Goal: Task Accomplishment & Management: Use online tool/utility

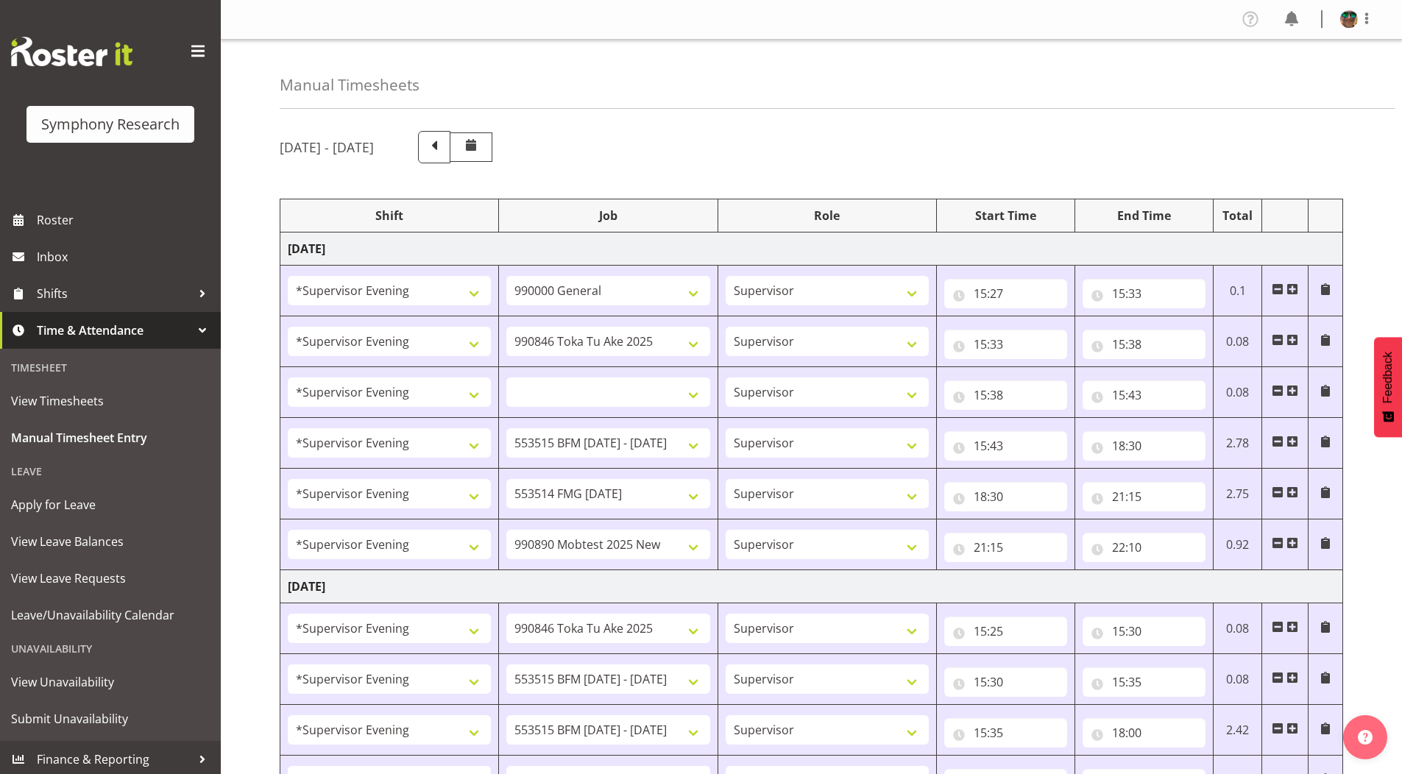
select select "4583"
select select "743"
select select "4583"
select select "9426"
select select "4583"
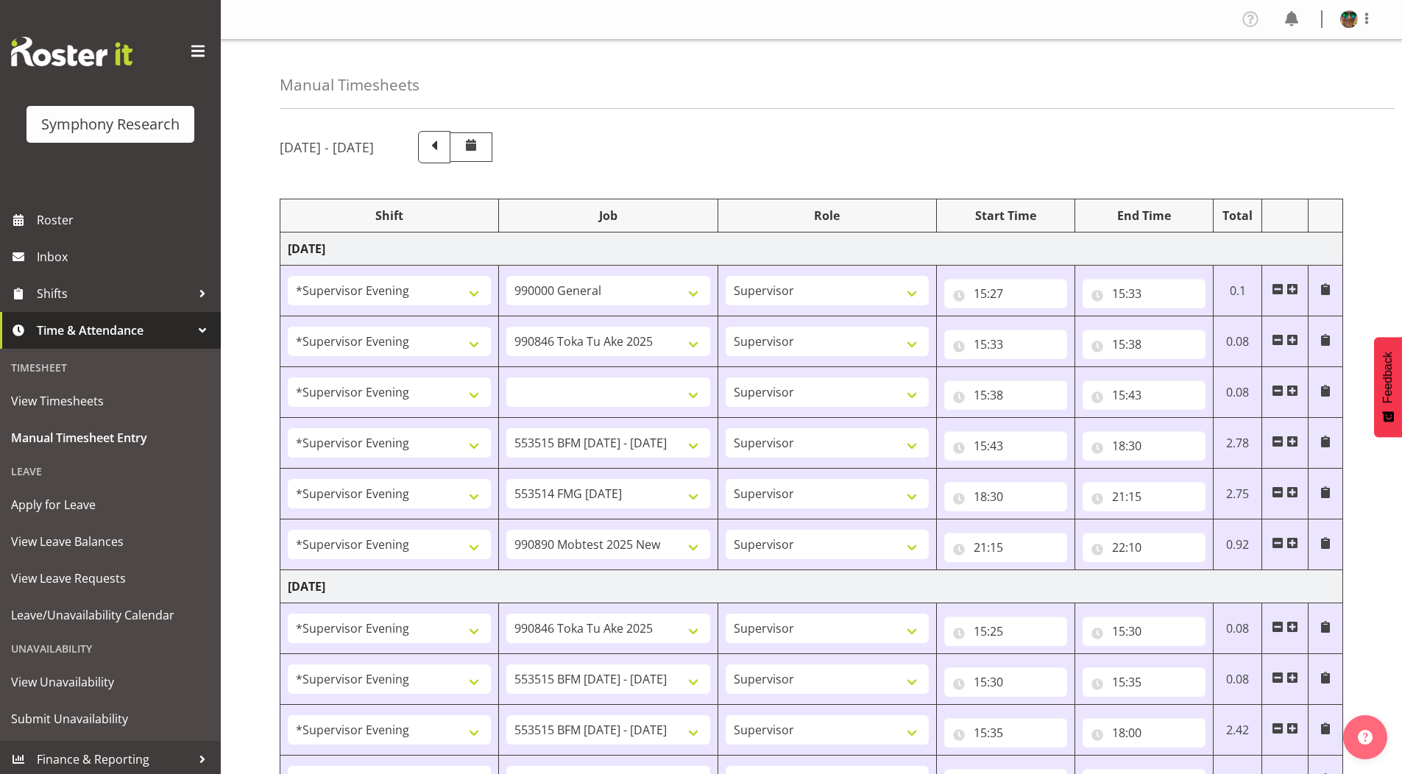
select select
select select "4583"
select select "10731"
select select "4583"
select select "10730"
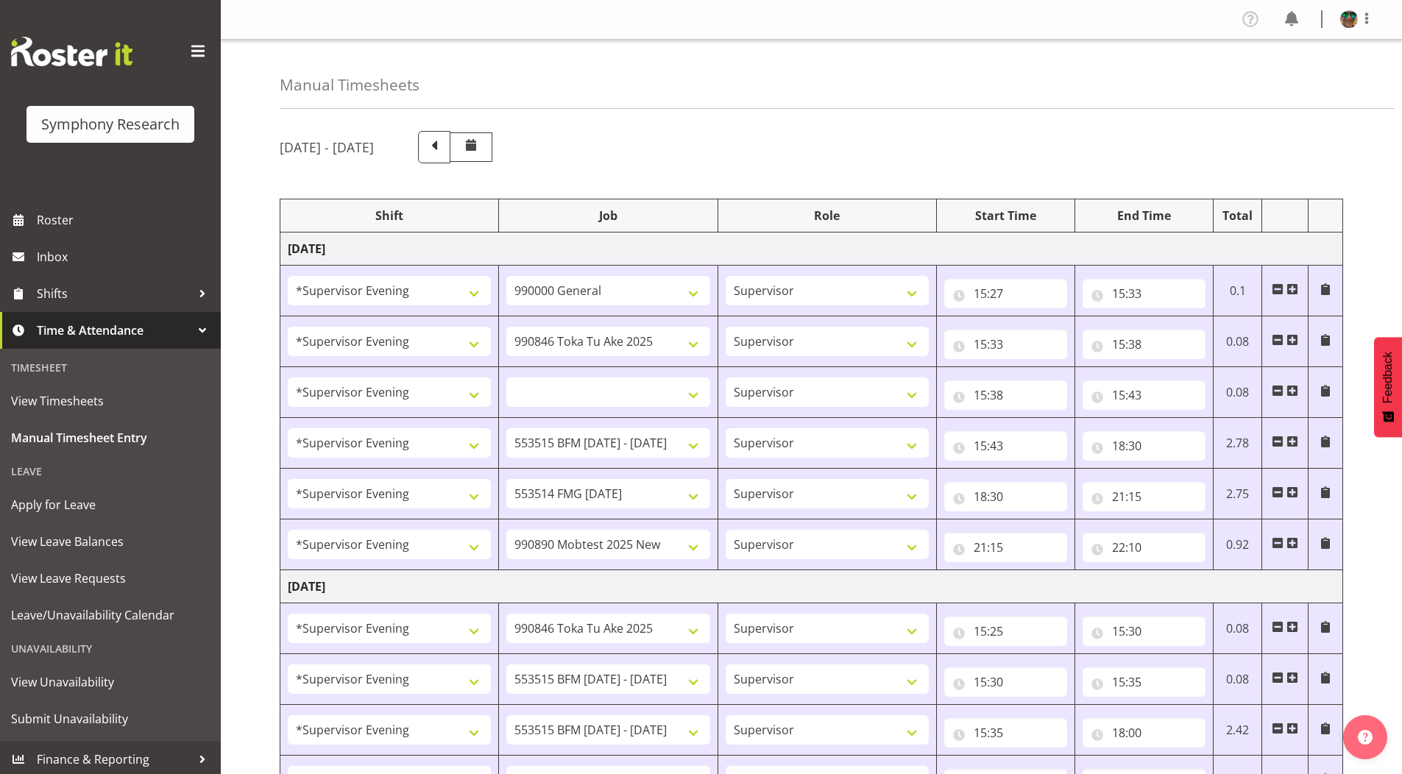
select select "4583"
select select "10485"
select select "4583"
select select "9426"
select select "4583"
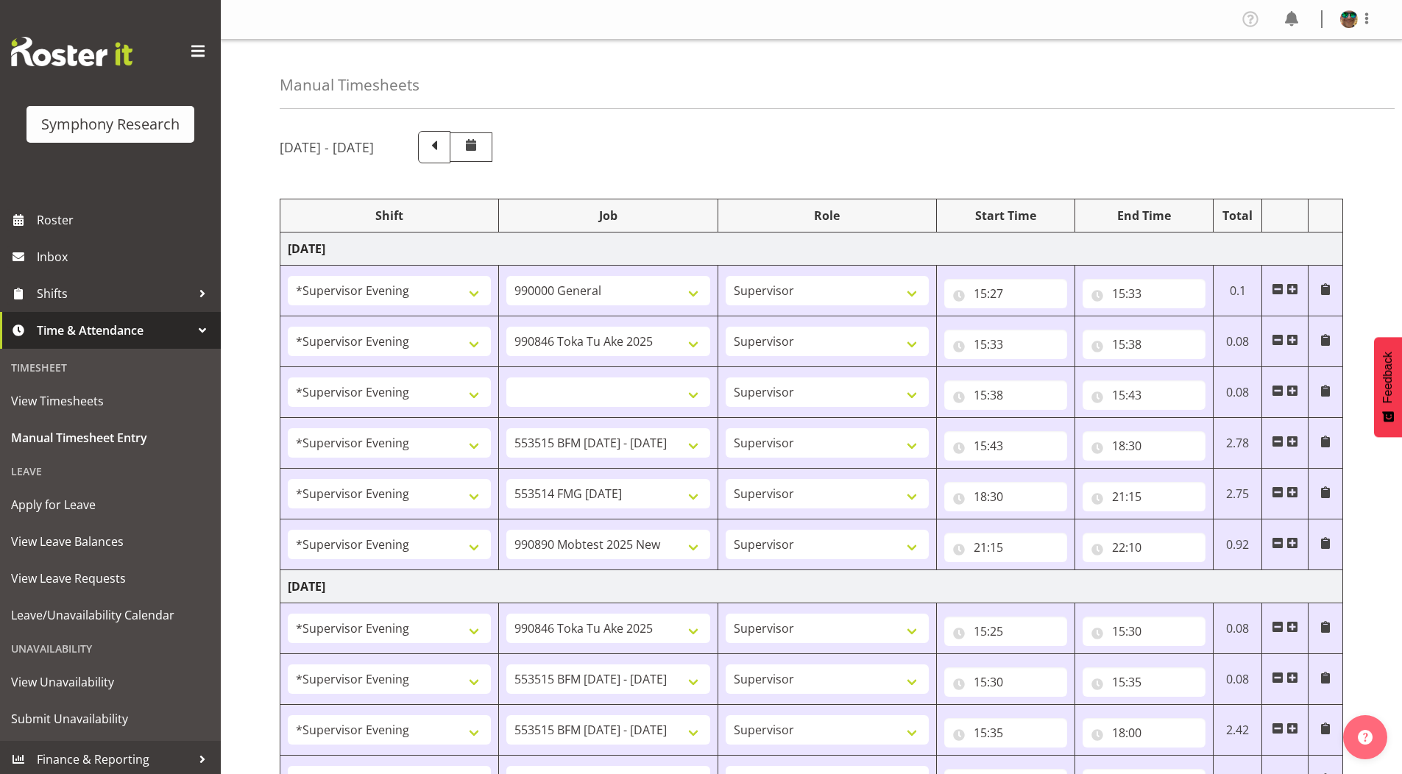
select select "10731"
select select "4583"
select select "10731"
select select "4583"
select select "10730"
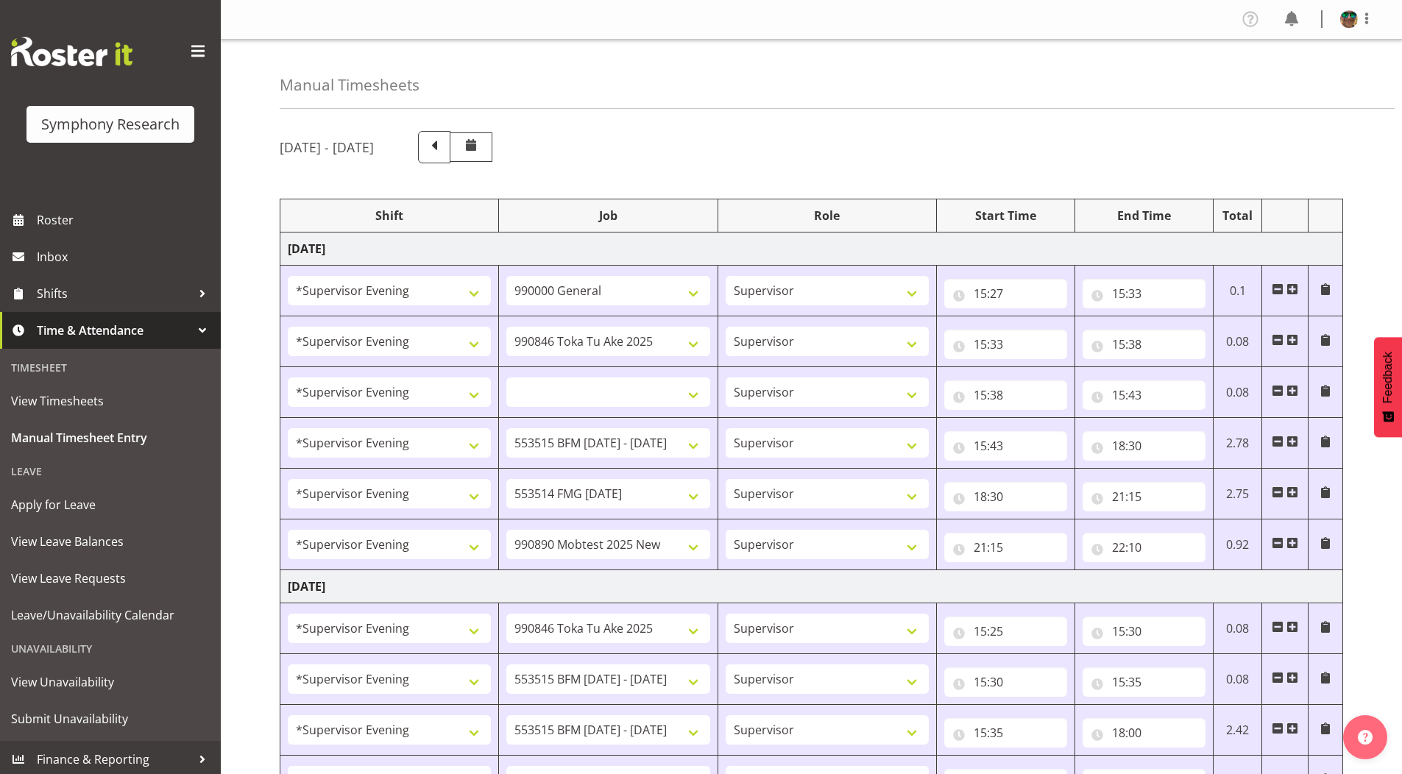
select select "4583"
select select "10499"
select select "19164"
select select "743"
select select "19164"
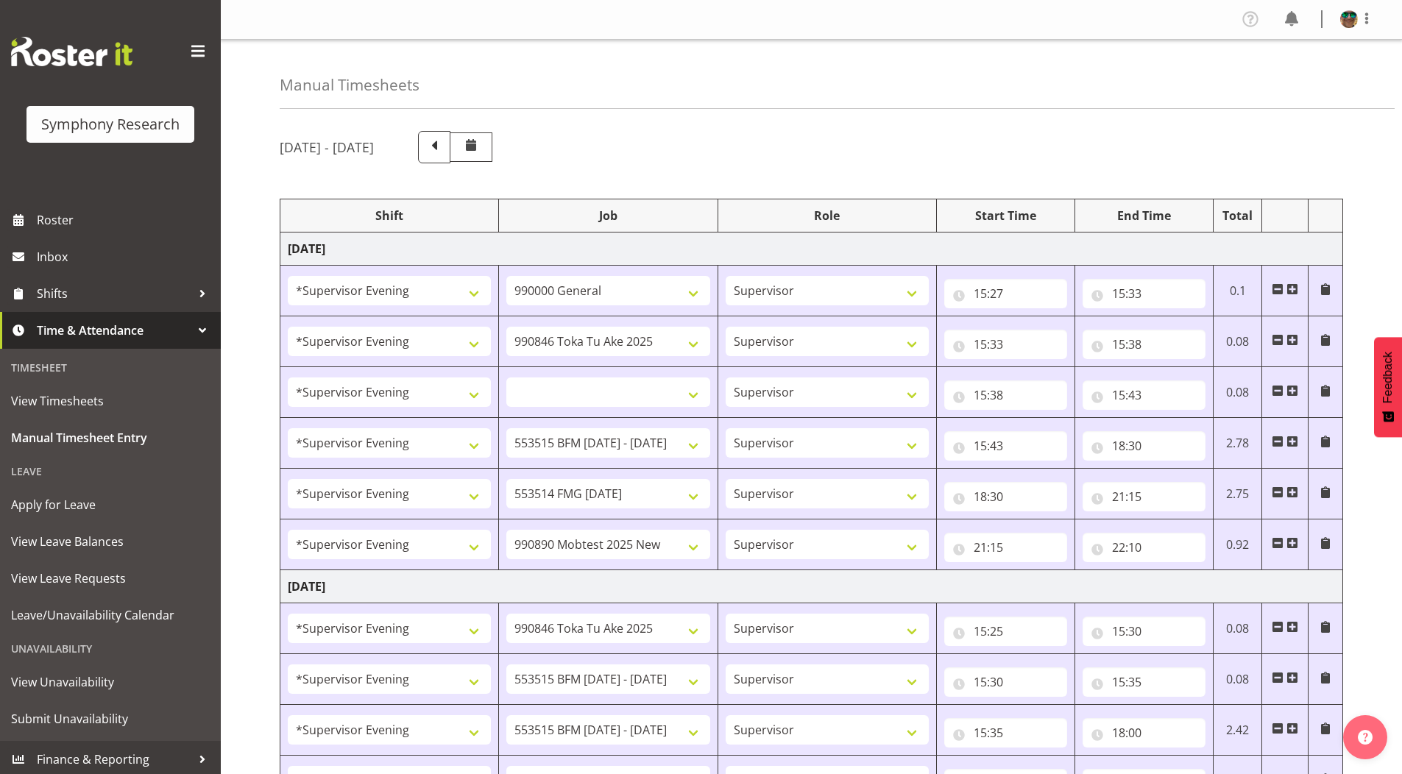
select select "9426"
select select "19164"
select select "10731"
select select "19164"
select select "10731"
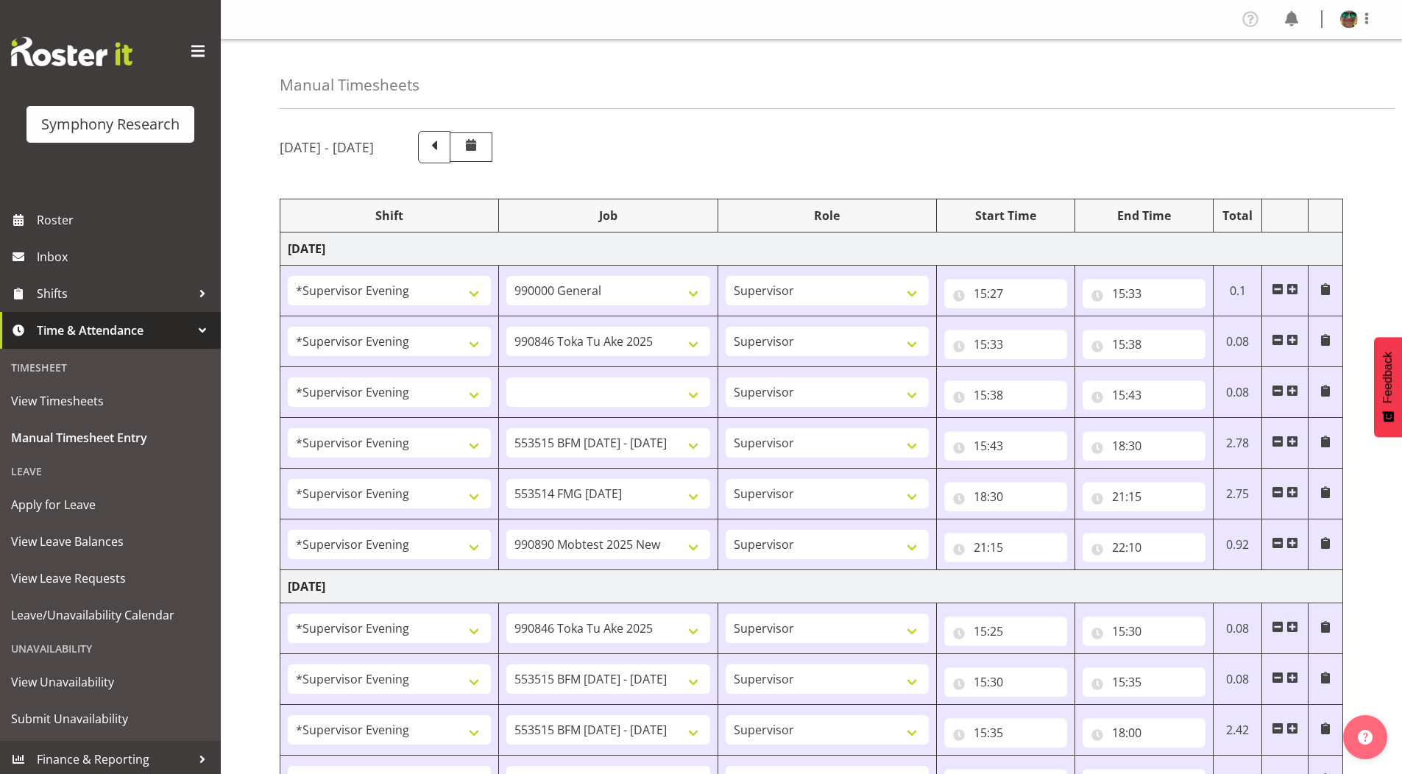
select select "19164"
select select "10730"
select select "19164"
select select "10575"
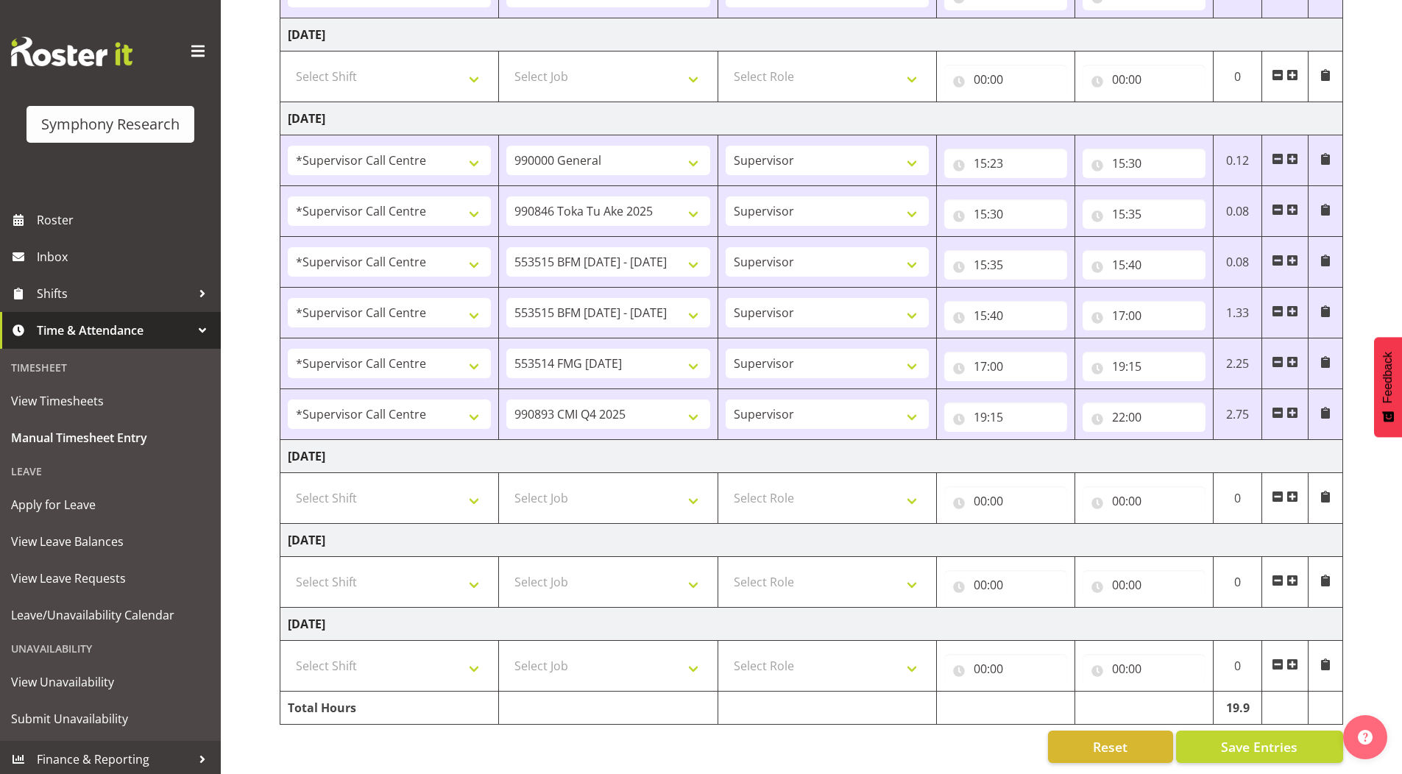
scroll to position [850, 0]
click at [69, 216] on span "Roster" at bounding box center [125, 220] width 177 height 22
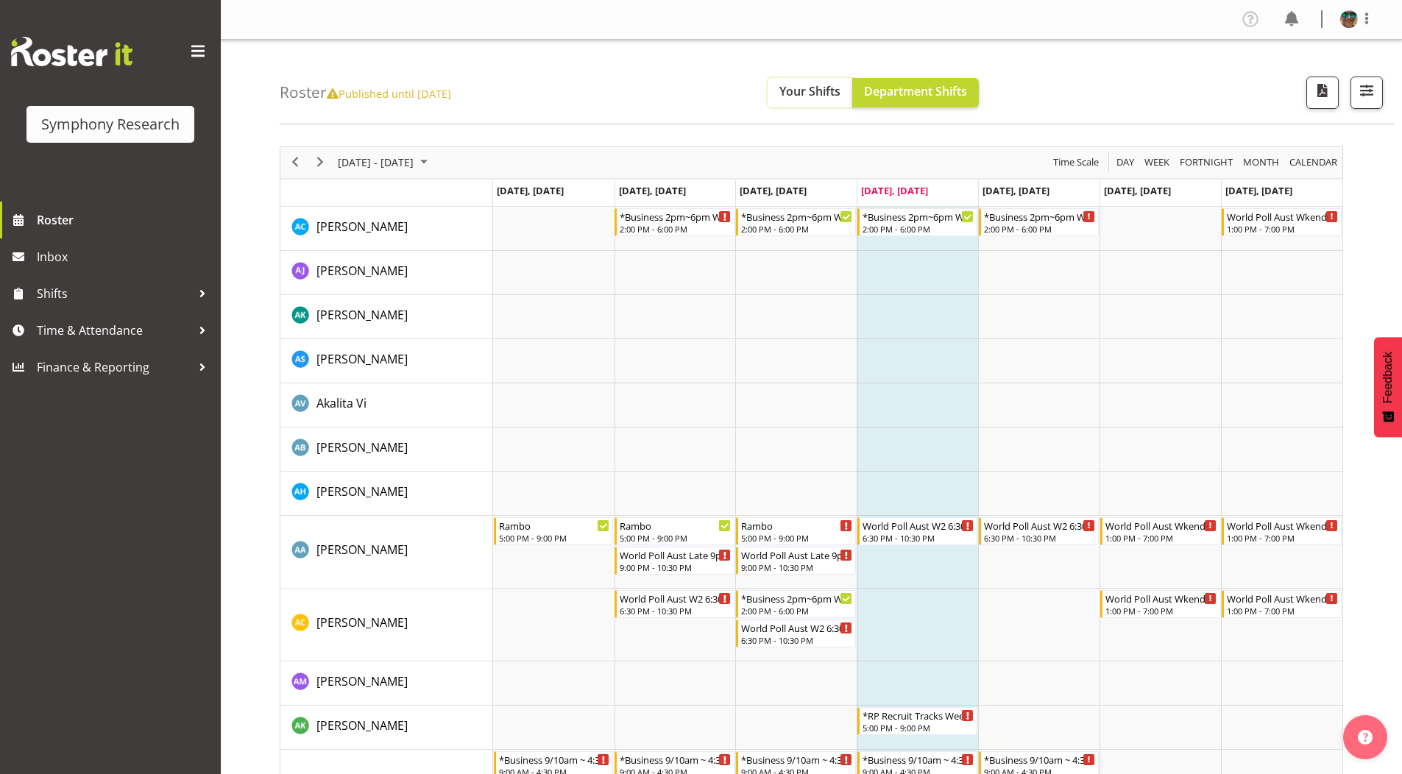
drag, startPoint x: 826, startPoint y: 91, endPoint x: 578, endPoint y: 71, distance: 248.8
click at [826, 91] on span "Your Shifts" at bounding box center [809, 91] width 61 height 16
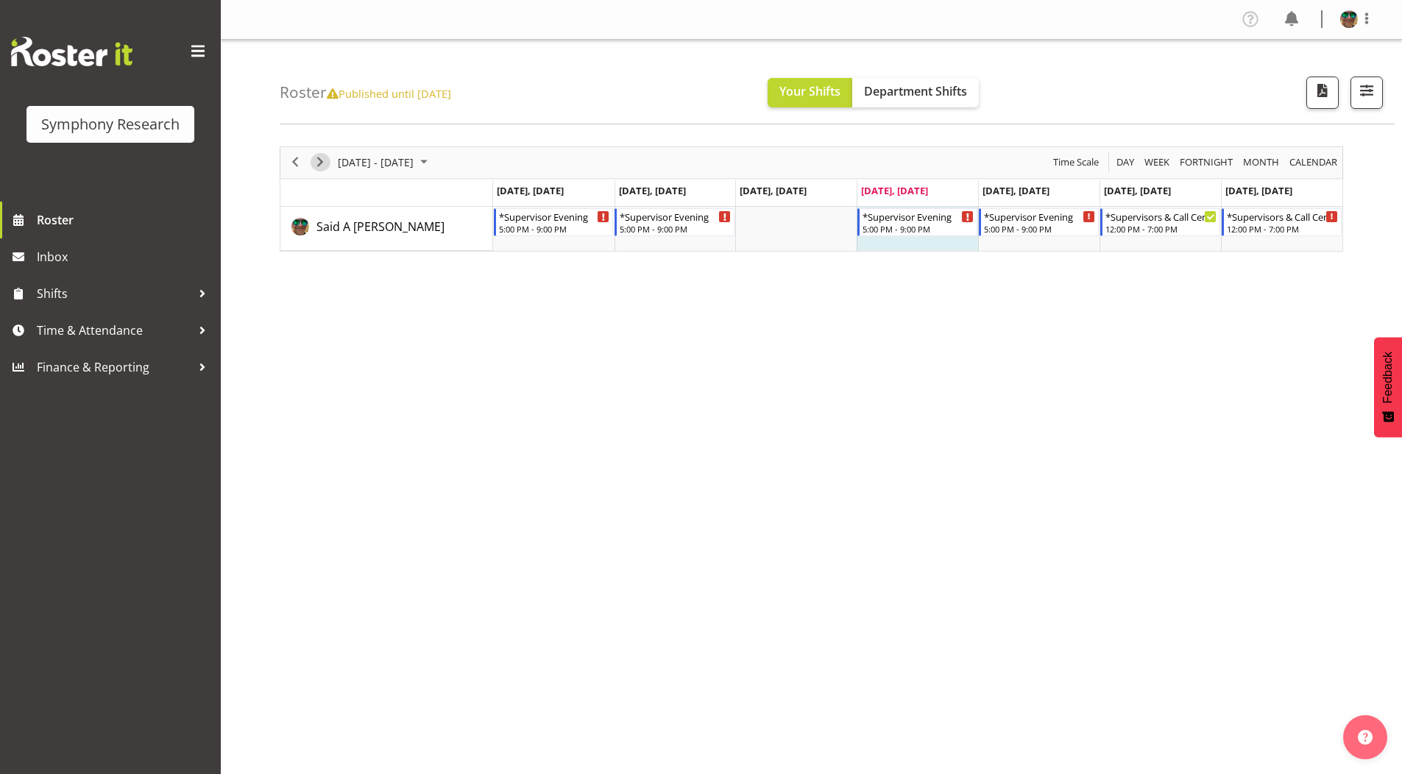
click at [325, 165] on span "Next" at bounding box center [320, 162] width 18 height 18
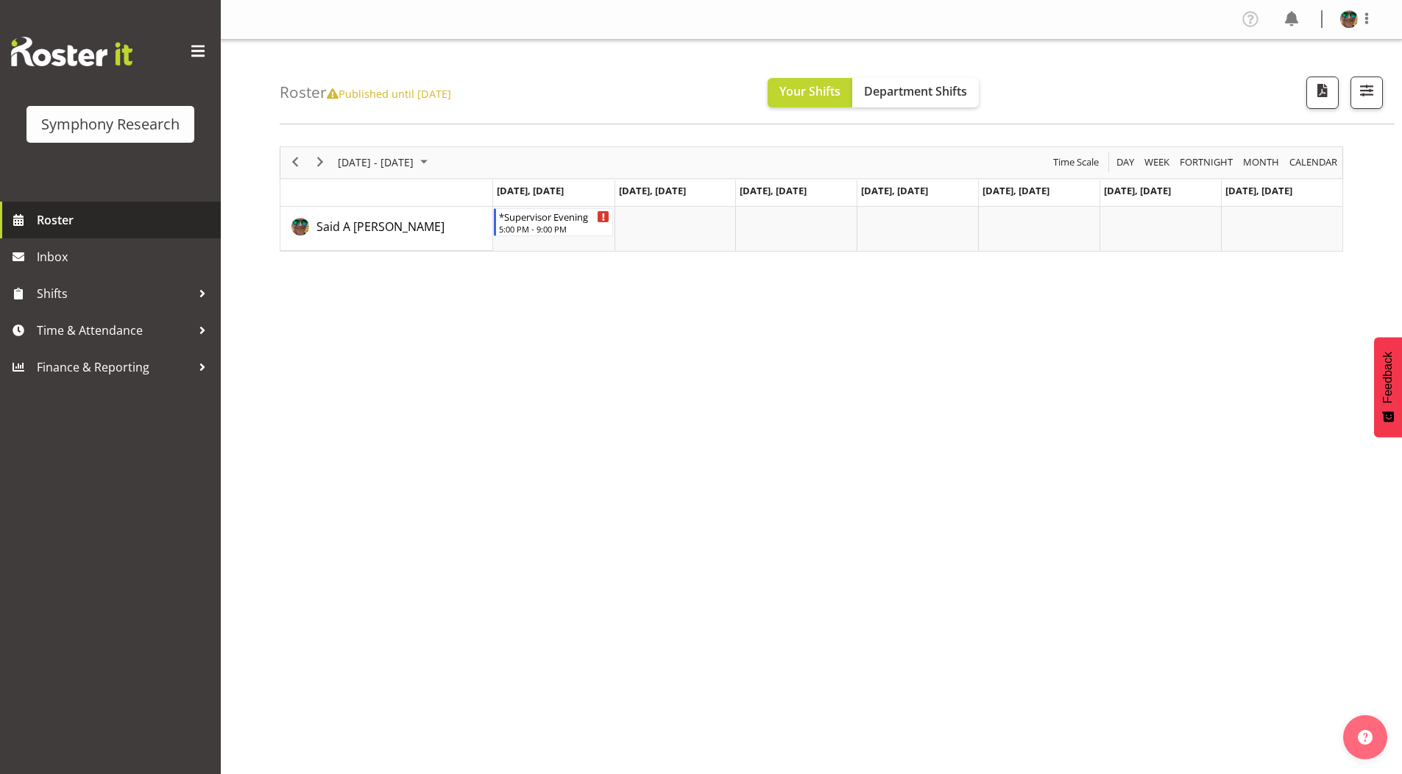
click at [102, 217] on span "Roster" at bounding box center [125, 220] width 177 height 22
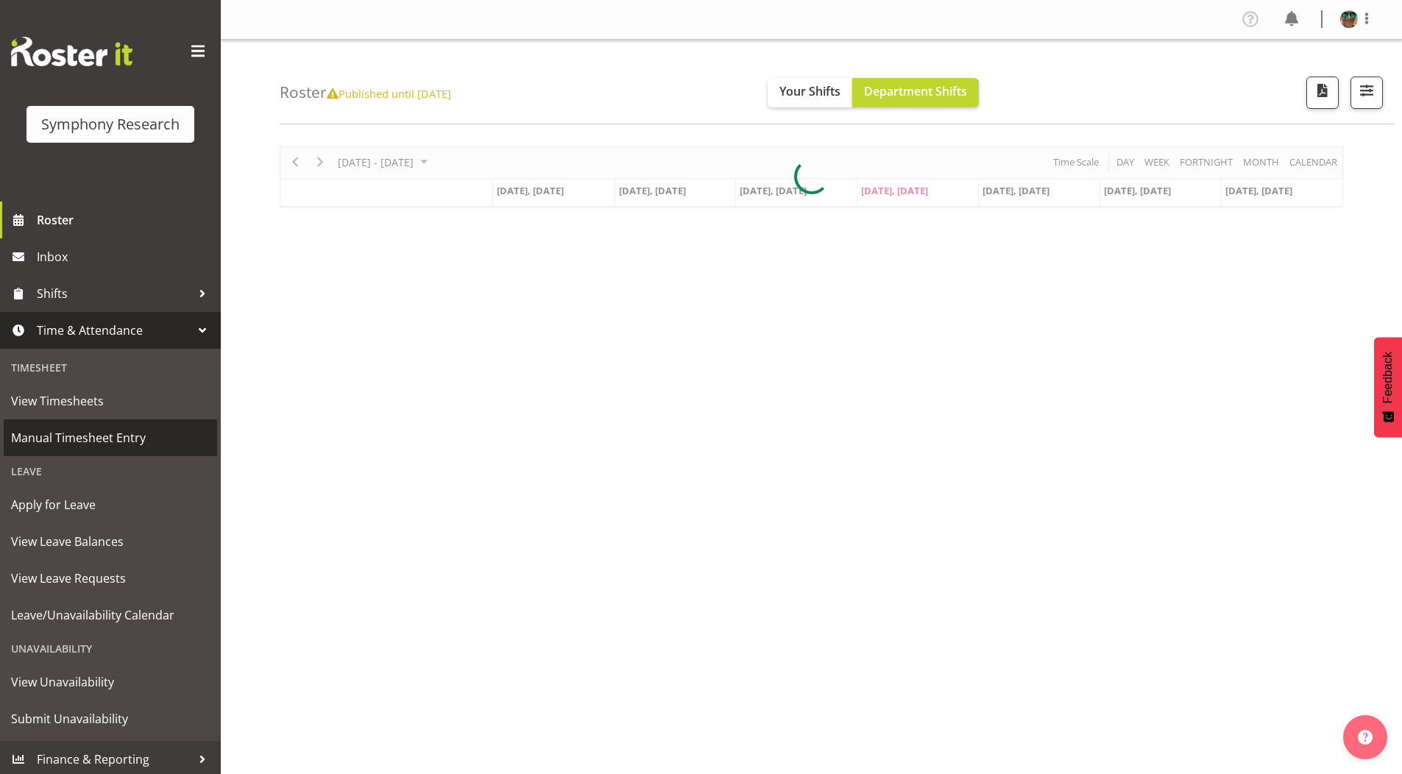
click at [73, 436] on span "Manual Timesheet Entry" at bounding box center [110, 438] width 199 height 22
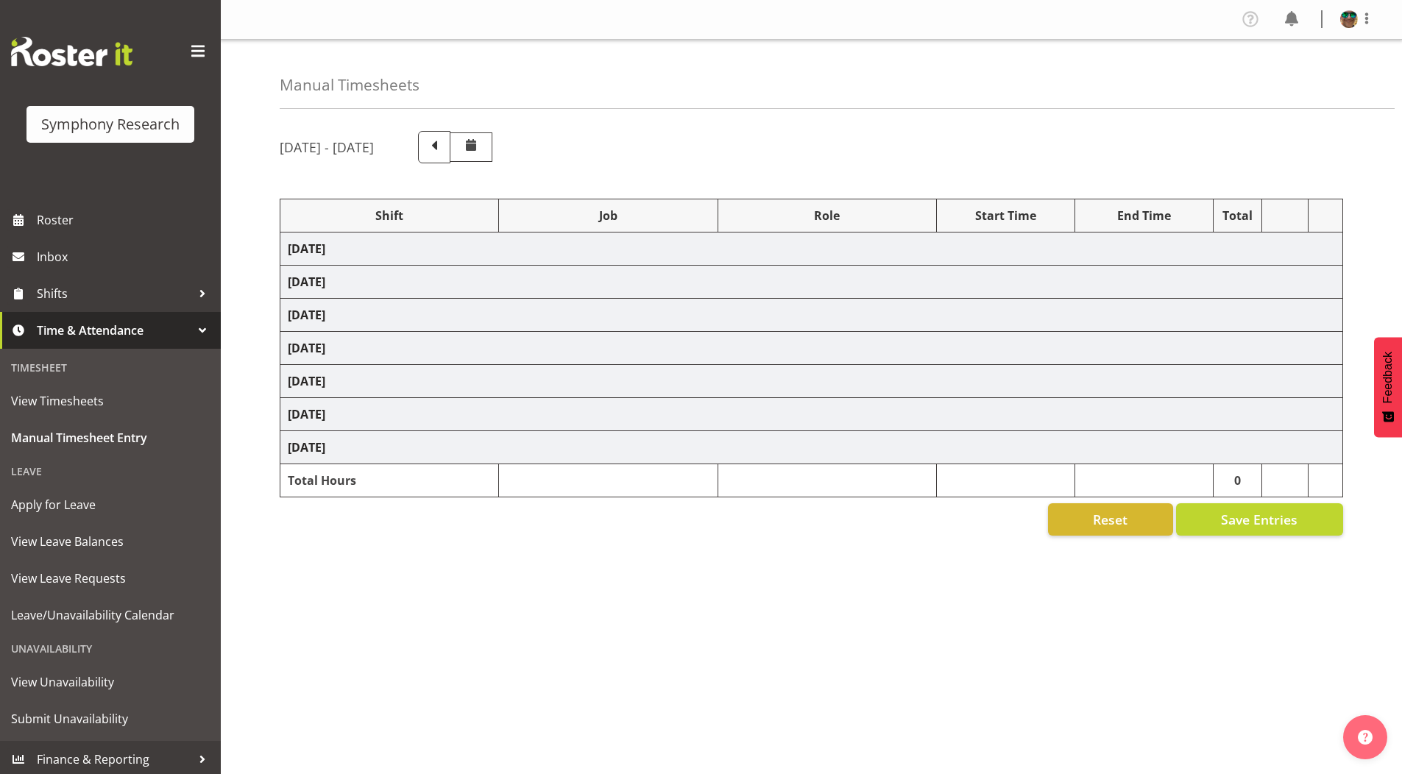
select select "4583"
select select "743"
select select "4583"
select select "9426"
select select "4583"
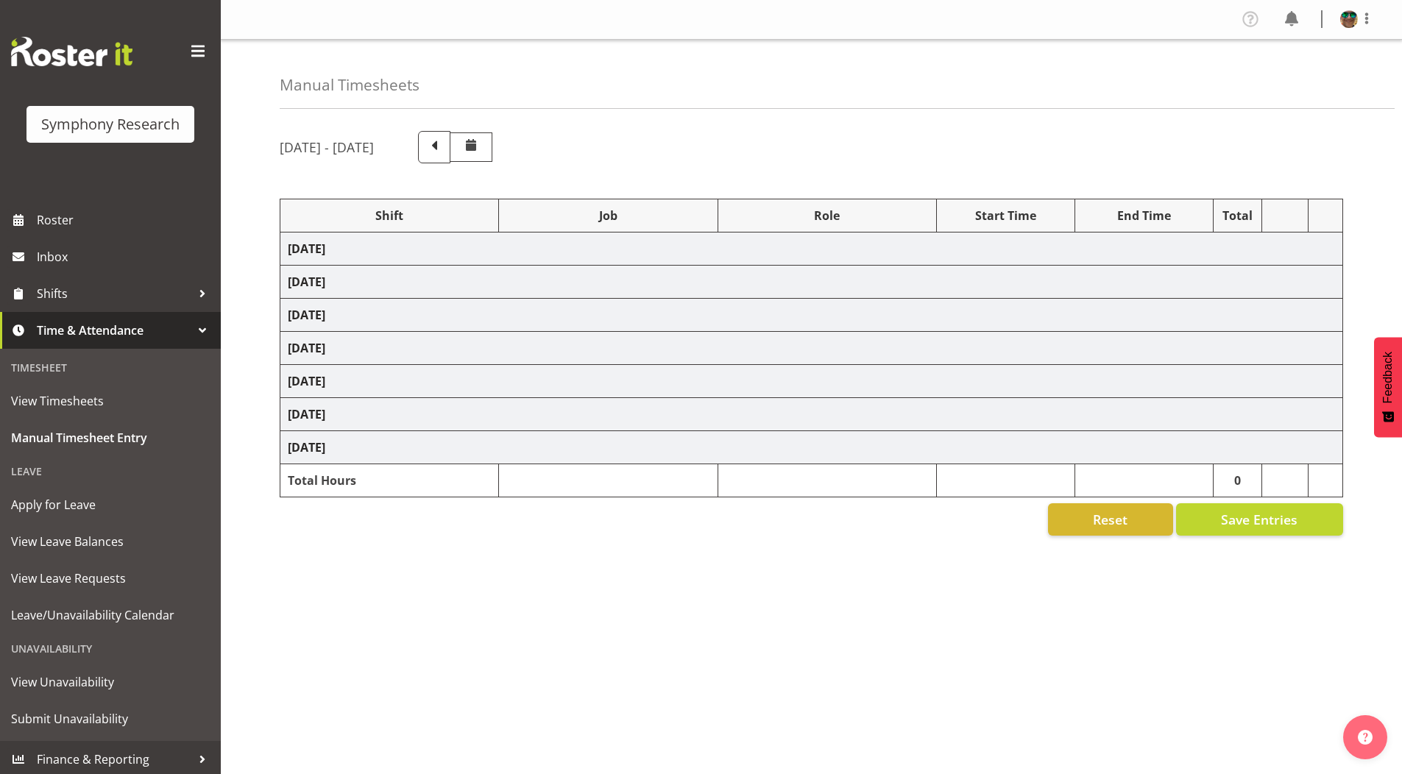
select select
select select "4583"
select select "10731"
select select "4583"
select select "10730"
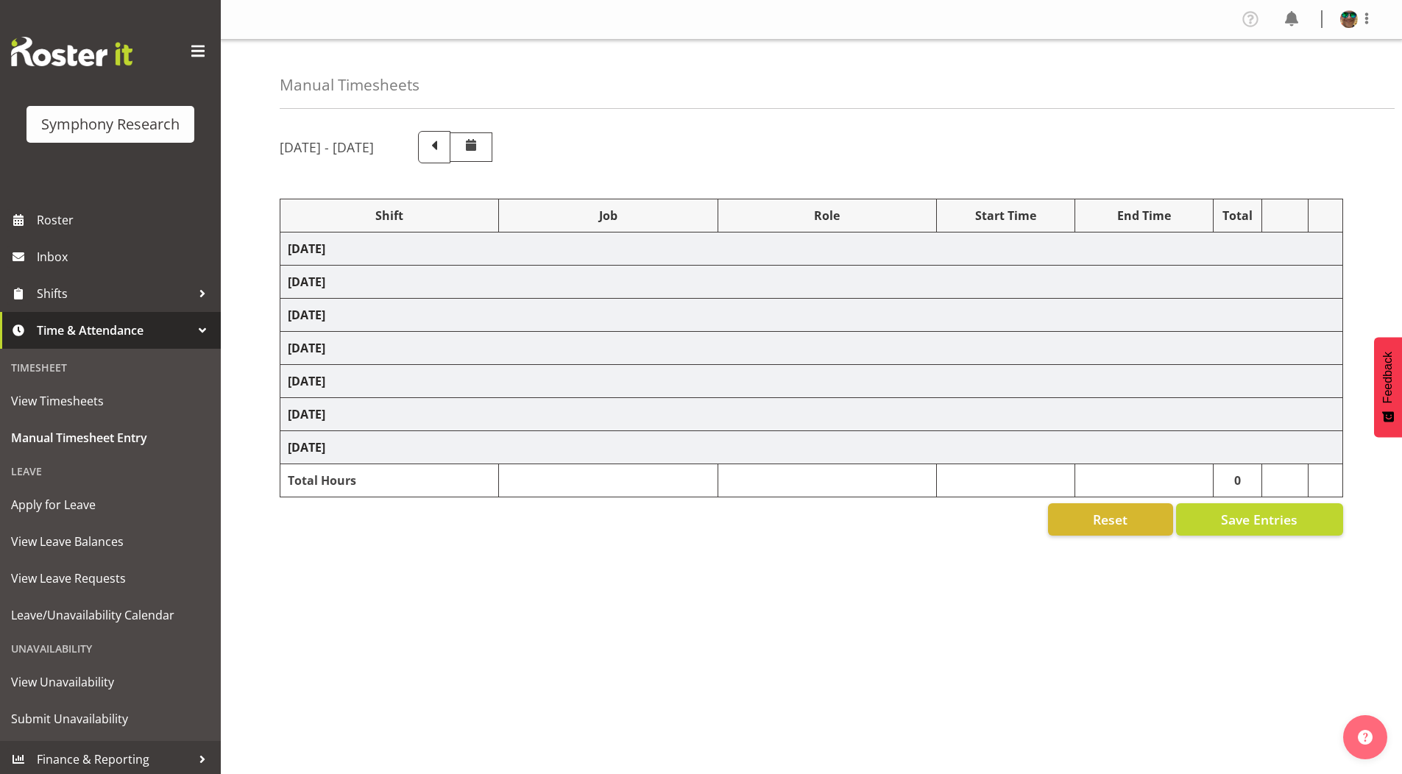
select select "4583"
select select "10485"
select select "4583"
select select "9426"
select select "4583"
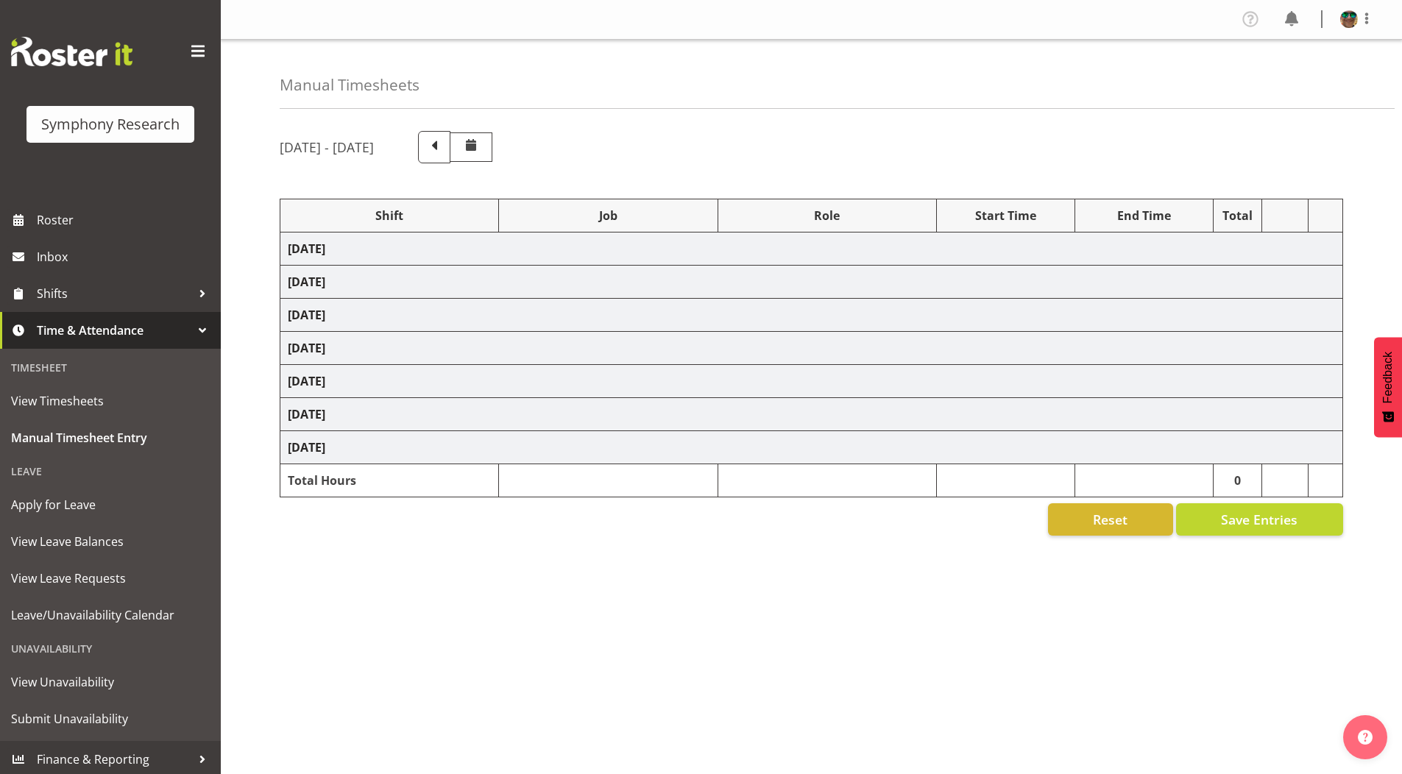
select select "10731"
select select "4583"
select select "10731"
select select "4583"
select select "10730"
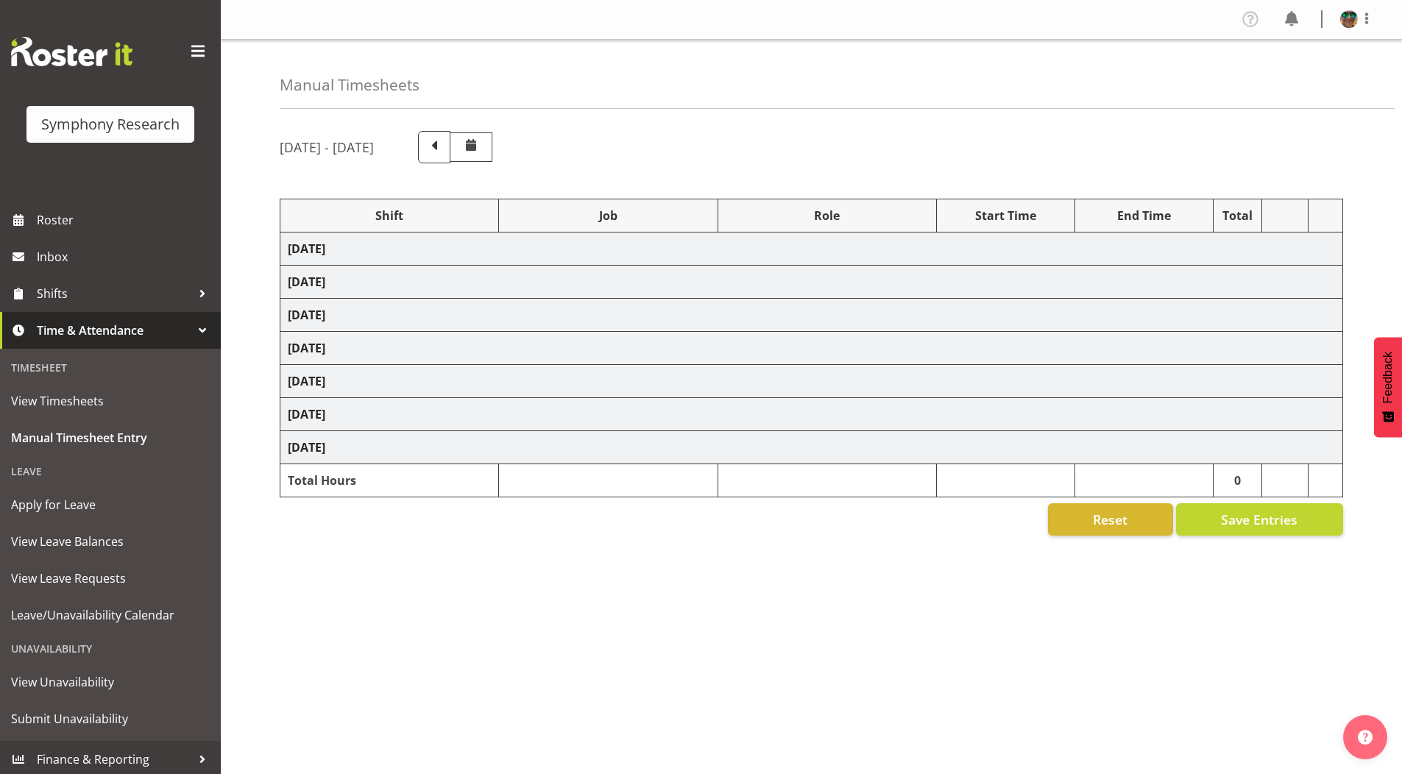
select select "4583"
select select "10499"
select select "19164"
select select "743"
select select "19164"
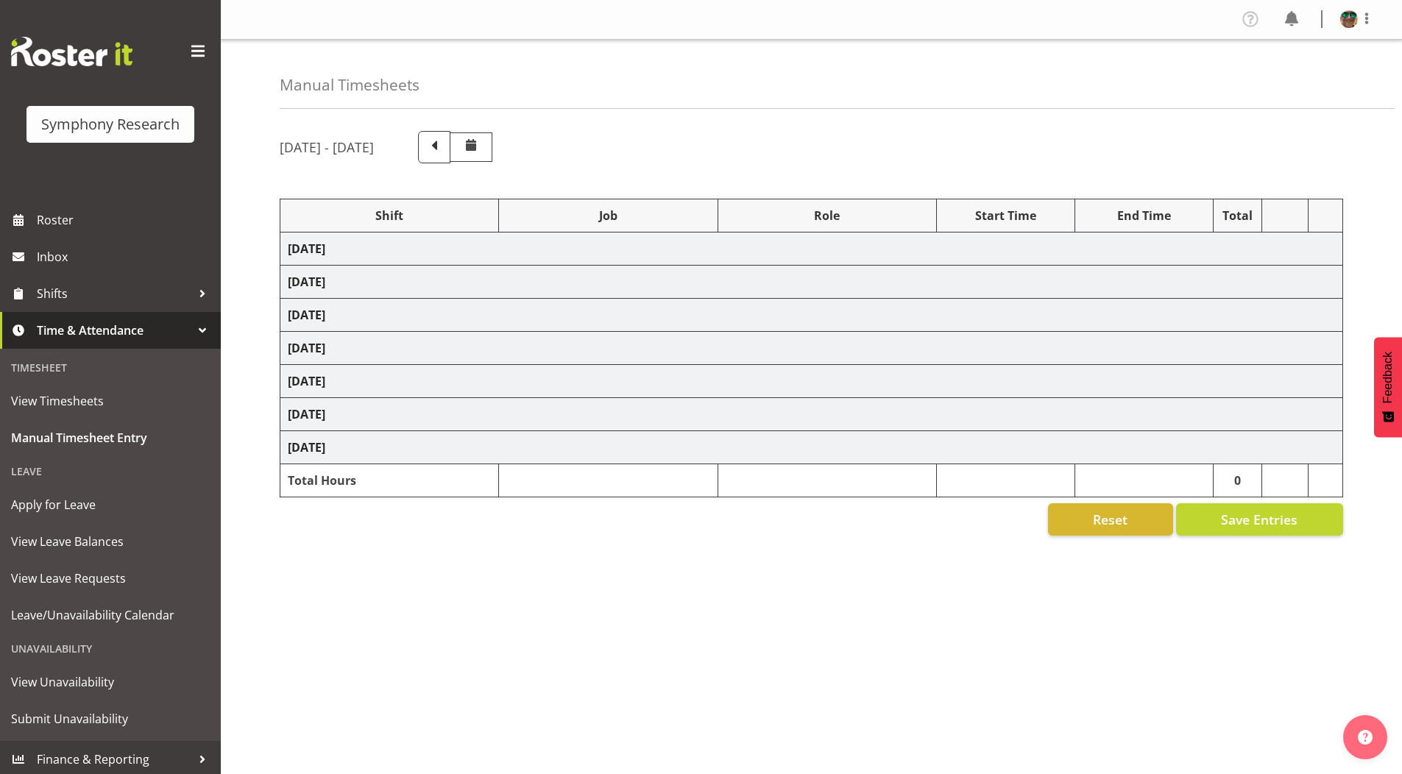
select select "9426"
select select "19164"
select select "10731"
select select "19164"
select select "10731"
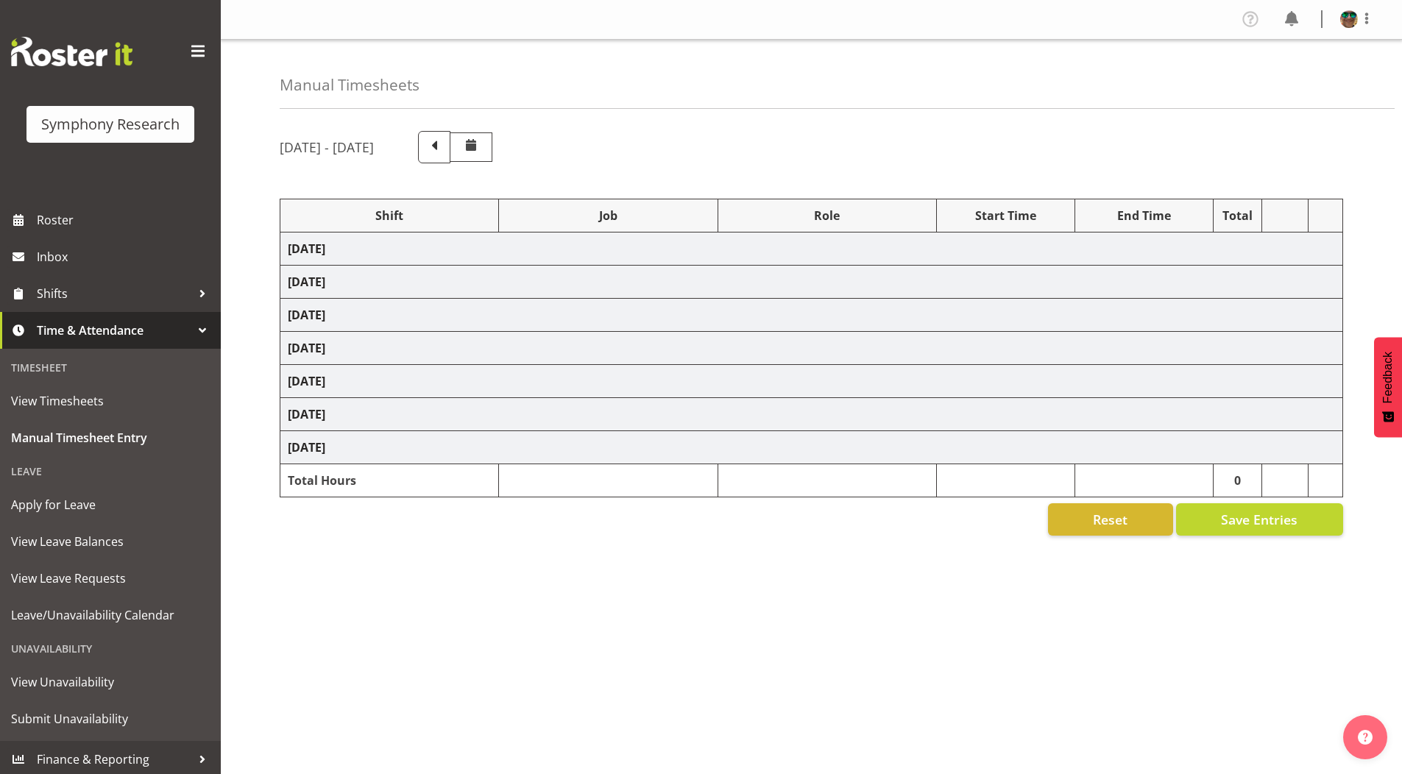
select select "19164"
select select "10730"
select select "19164"
select select "10575"
